Goal: Information Seeking & Learning: Find specific fact

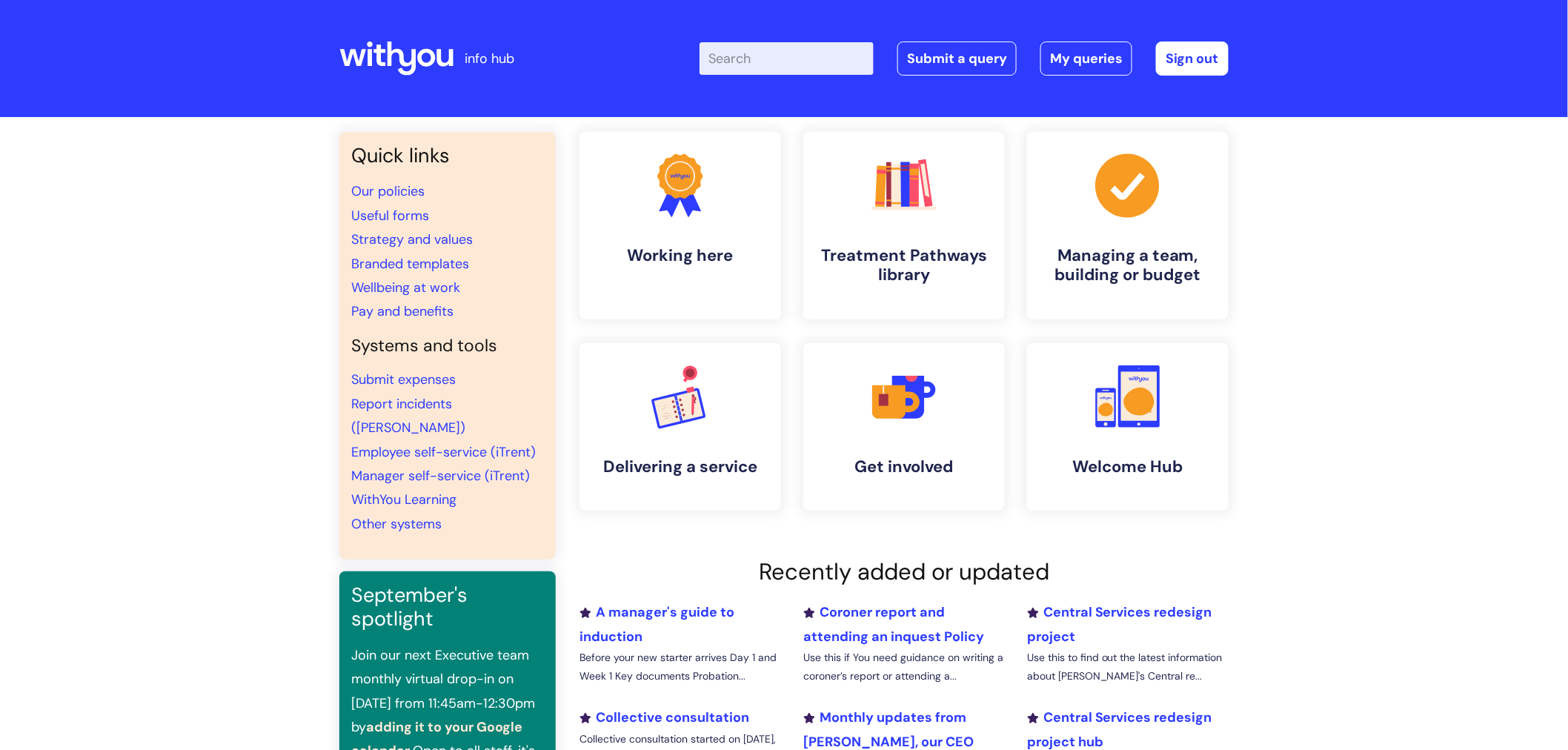
click at [797, 65] on input "Enter your search term here..." at bounding box center [787, 58] width 174 height 32
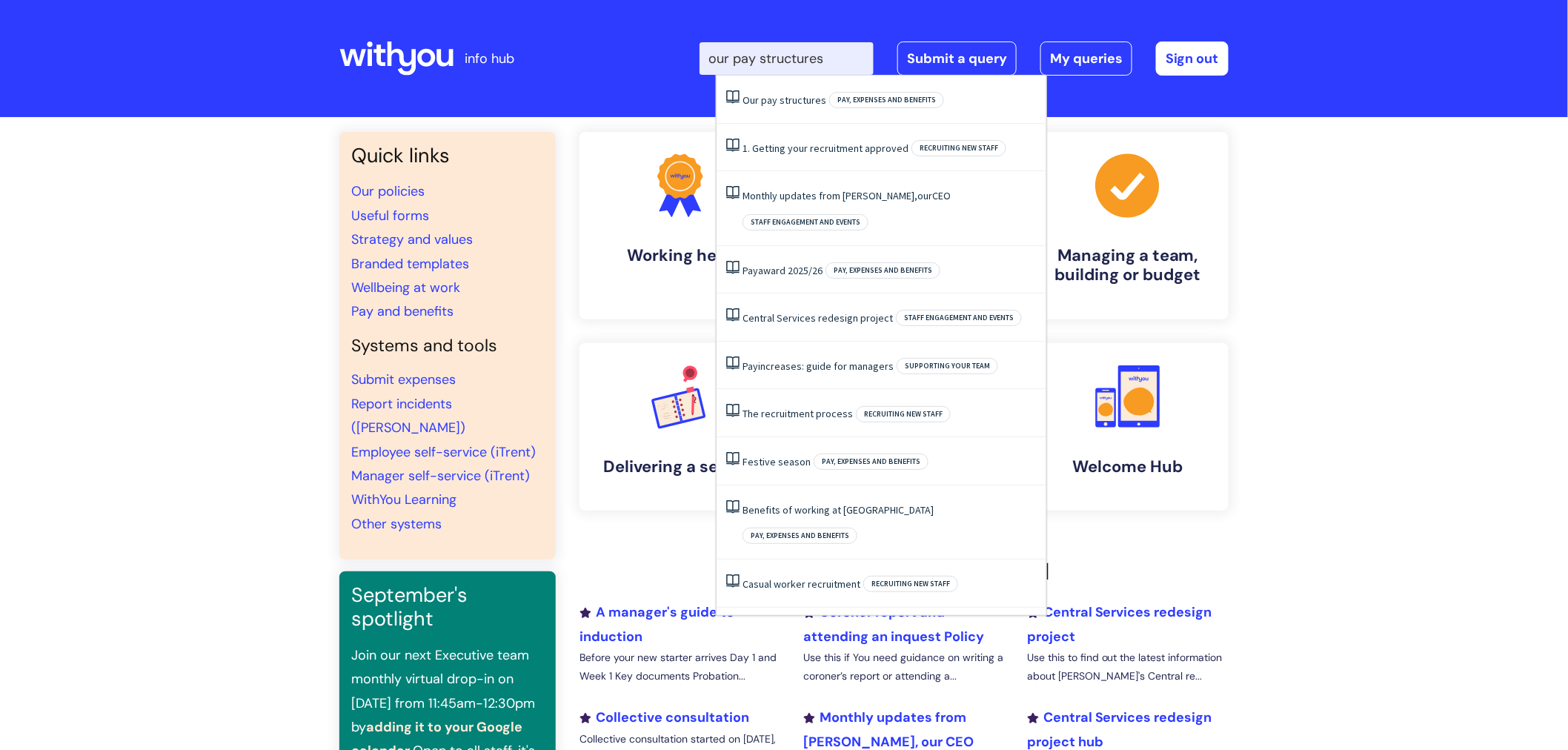
type input "our pay structures"
click button "Search" at bounding box center [0, 0] width 0 height 0
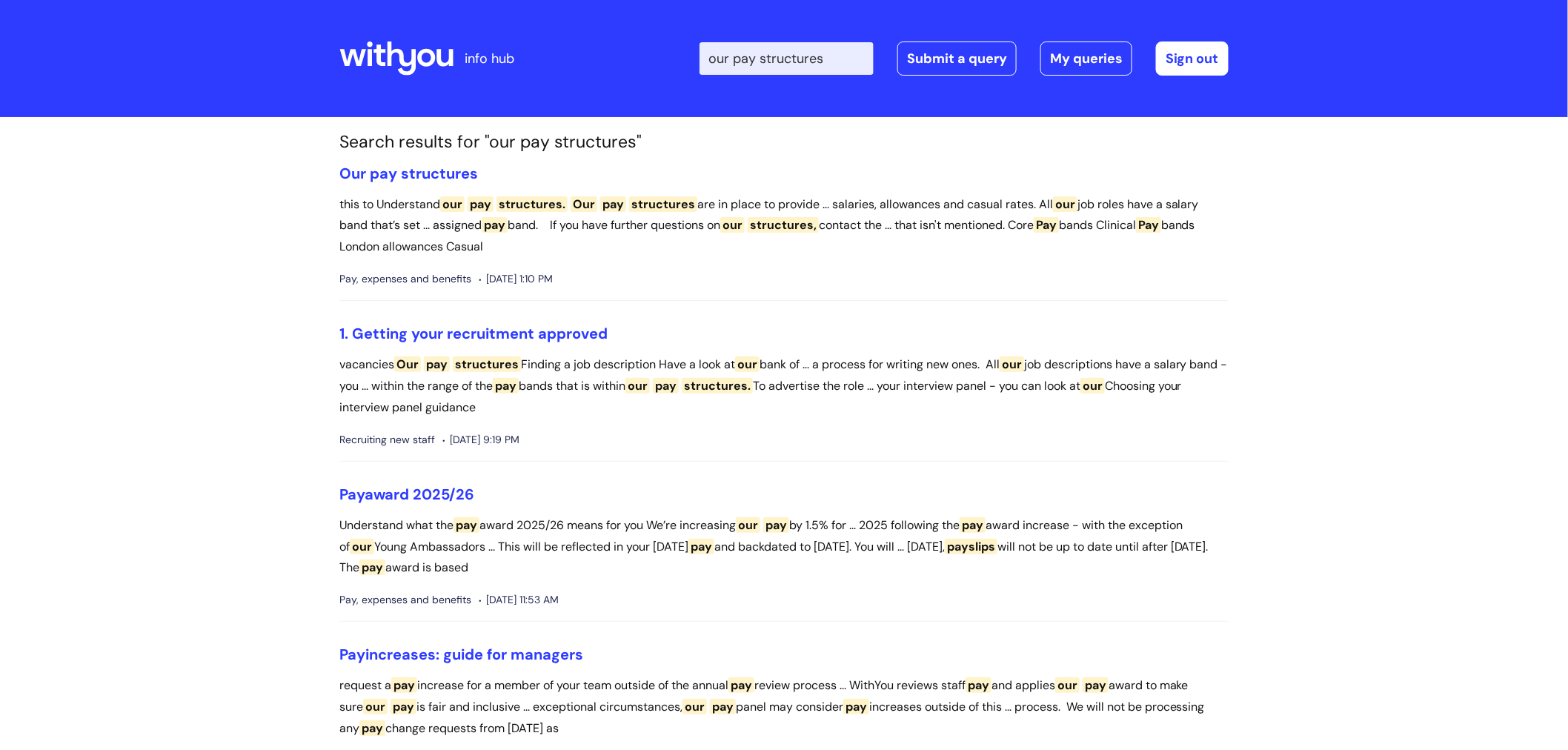
click at [413, 175] on span "structures" at bounding box center [439, 174] width 77 height 19
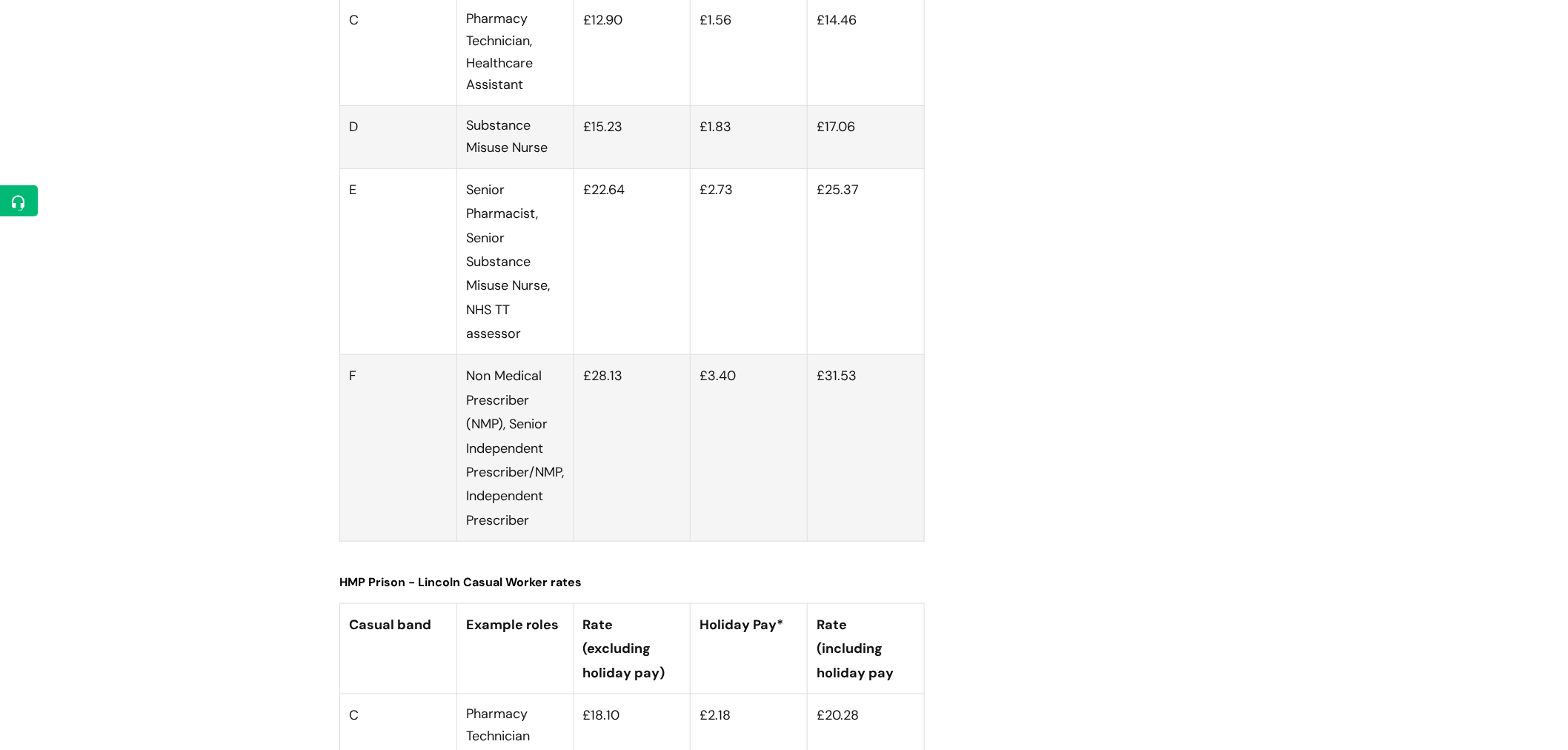
scroll to position [5020, 0]
drag, startPoint x: 491, startPoint y: 308, endPoint x: 565, endPoint y: 446, distance: 156.6
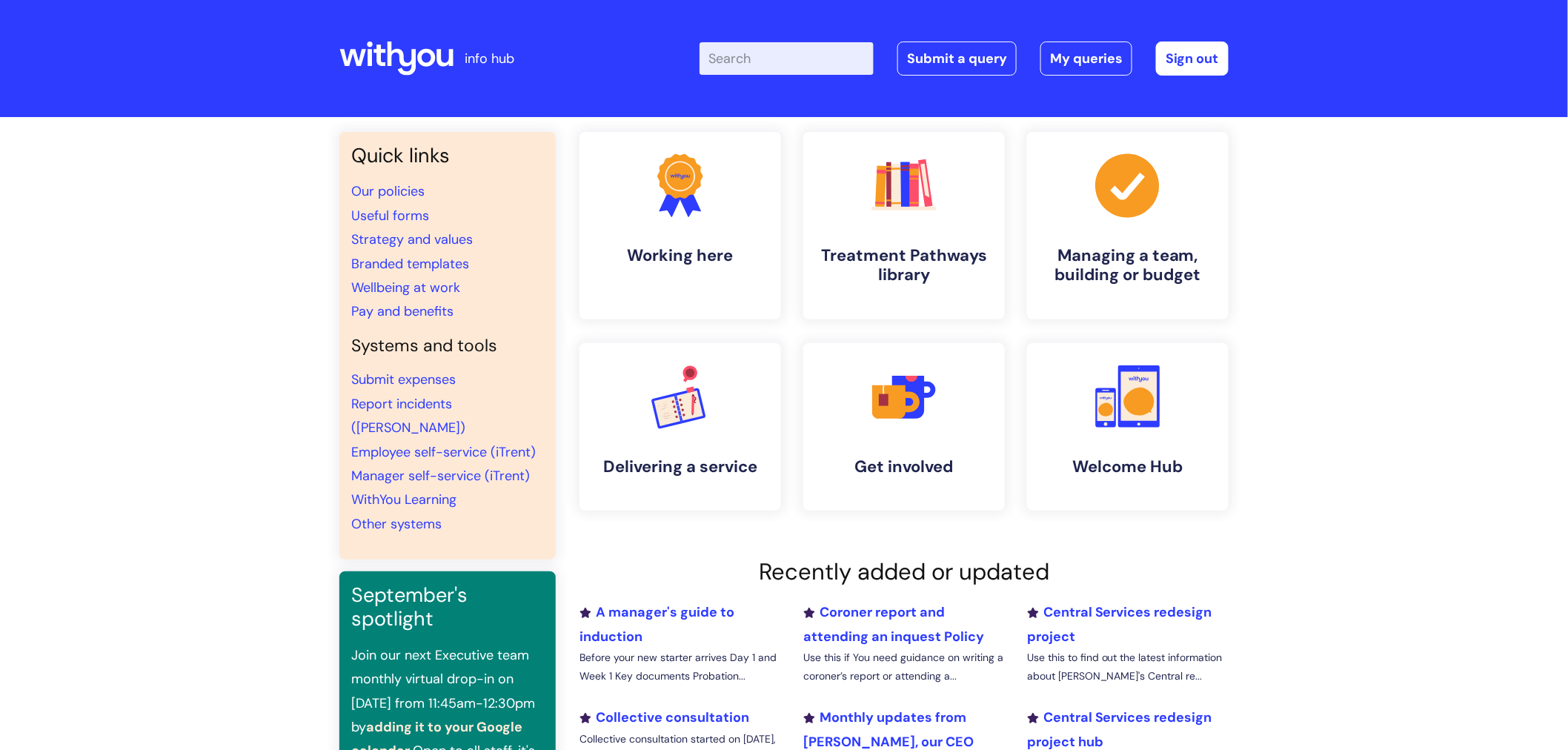
click at [788, 54] on input "Enter your search term here..." at bounding box center [787, 58] width 174 height 32
click at [791, 63] on input "Enter your search term here..." at bounding box center [787, 58] width 174 height 32
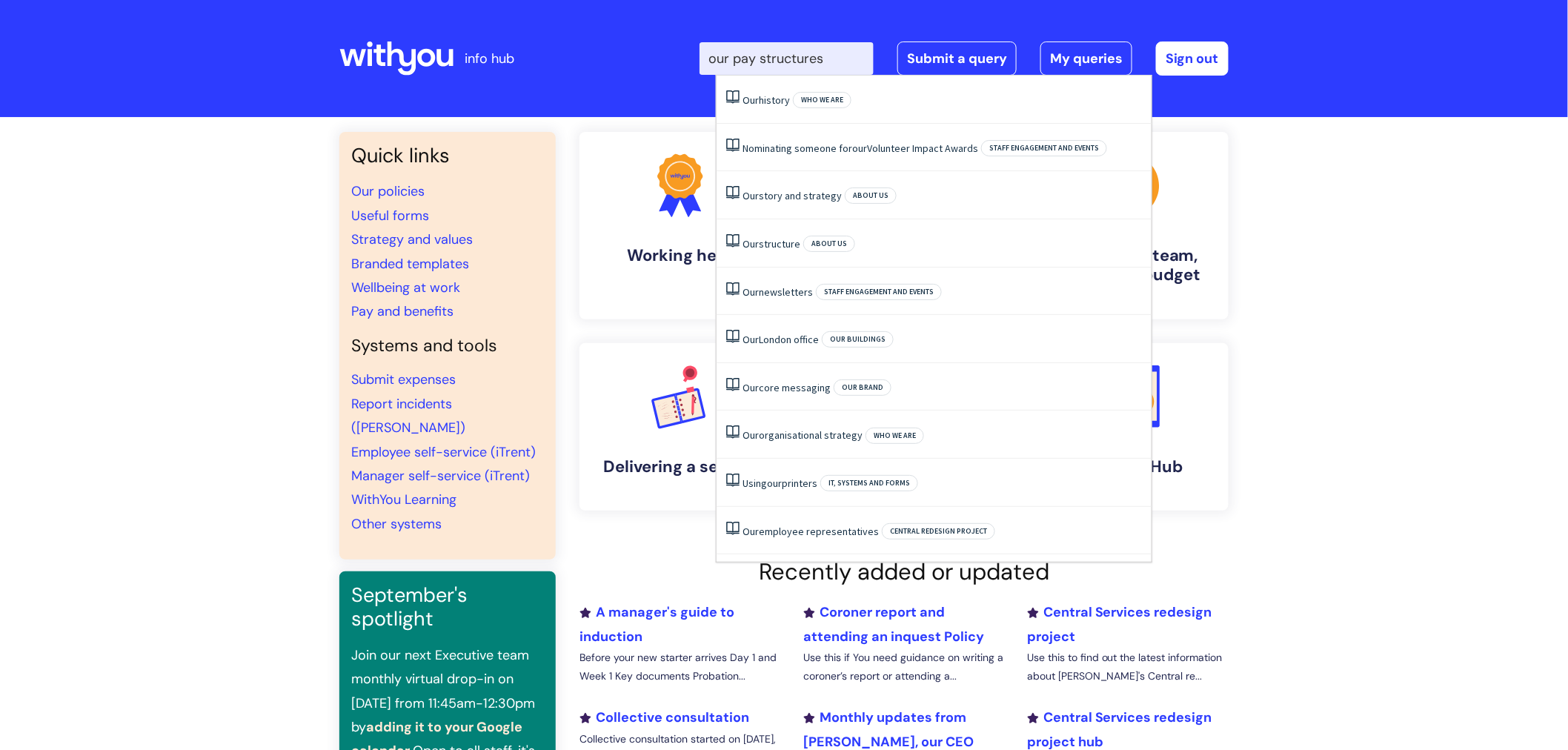
type input "our pay structures"
click button "Search" at bounding box center [0, 0] width 0 height 0
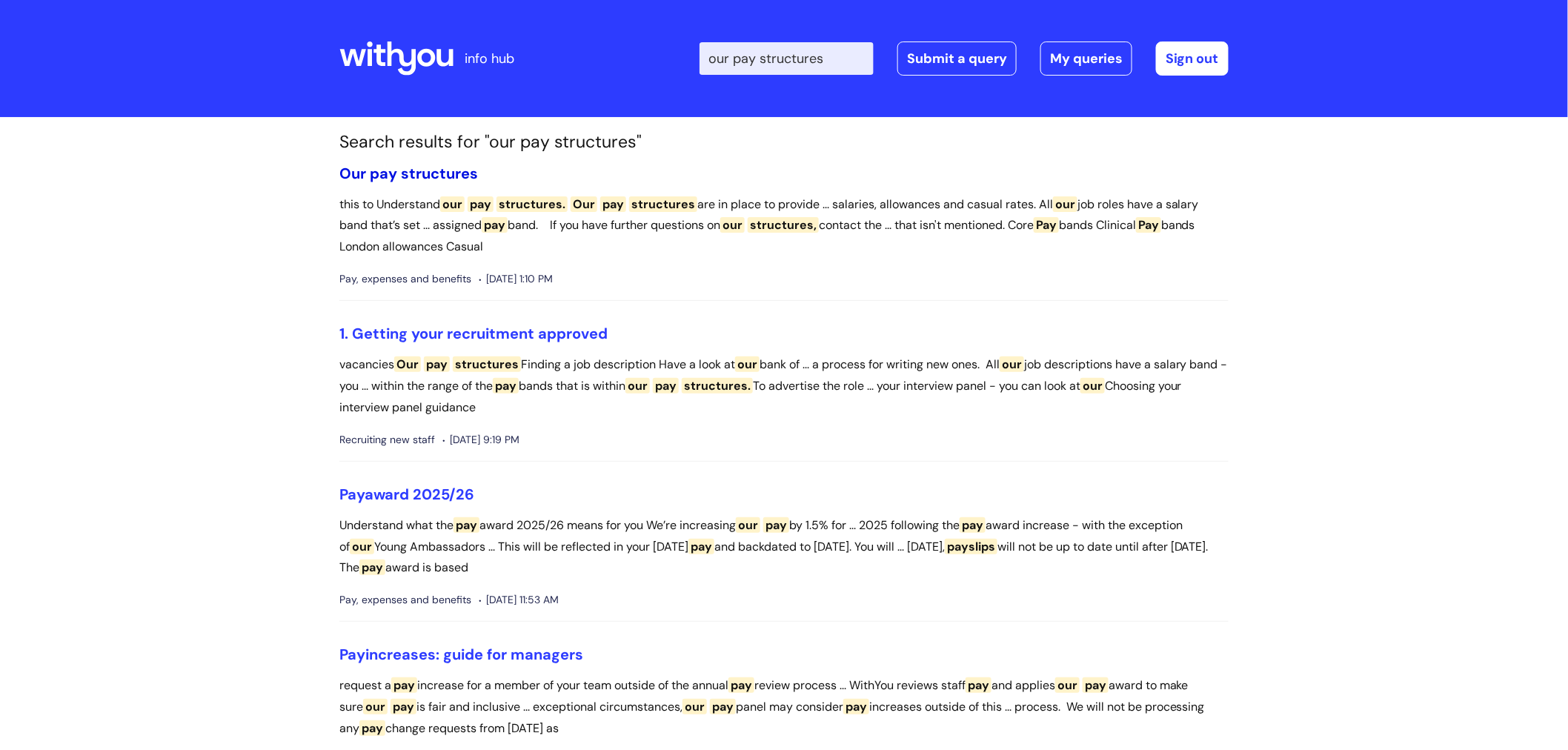
click at [421, 173] on span "structures" at bounding box center [439, 174] width 77 height 19
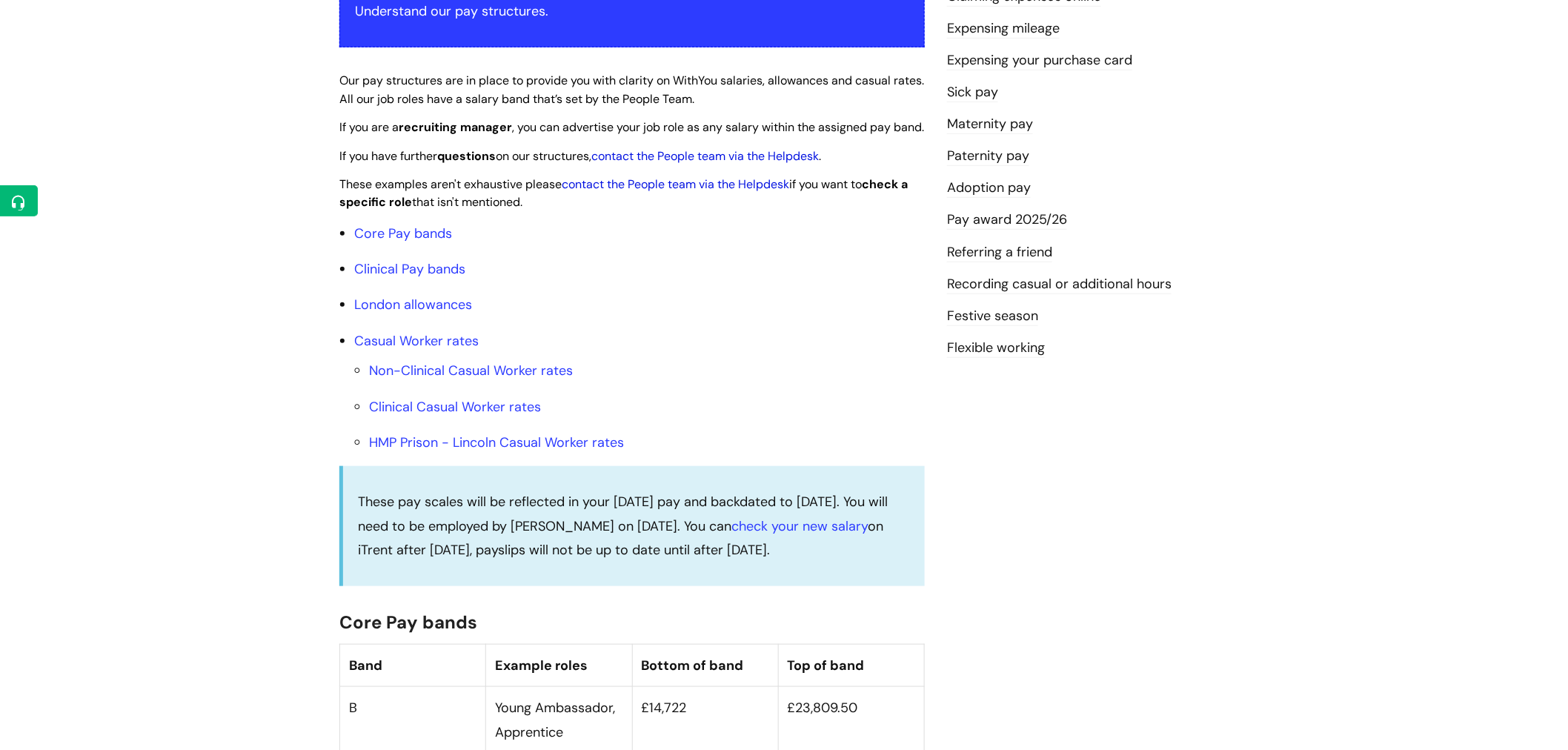
scroll to position [247, 0]
